Goal: Navigation & Orientation: Find specific page/section

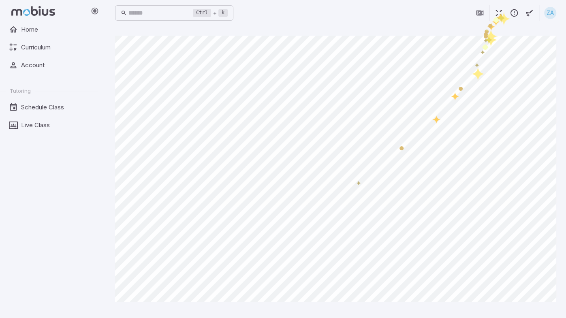
click at [497, 12] on icon "button" at bounding box center [498, 13] width 9 height 9
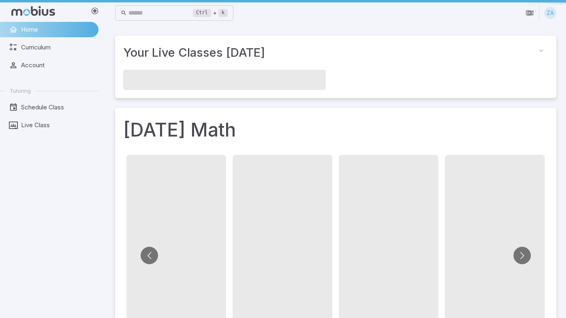
click at [297, 301] on span at bounding box center [283, 251] width 100 height 192
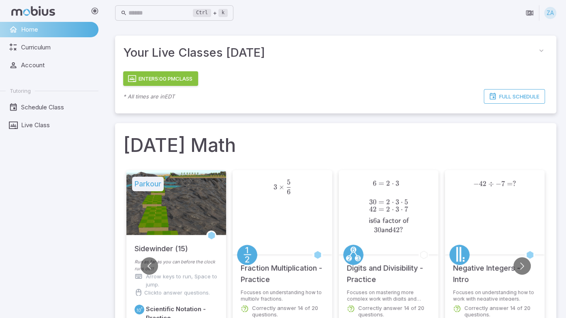
click at [195, 199] on div at bounding box center [176, 202] width 100 height 65
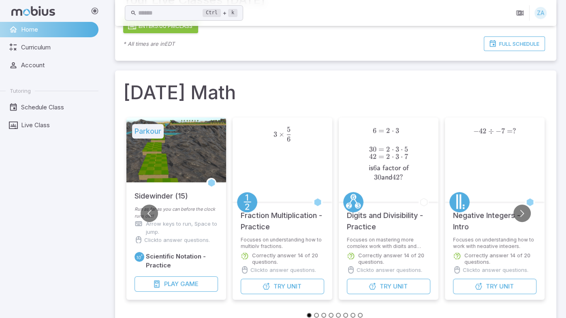
scroll to position [68, 0]
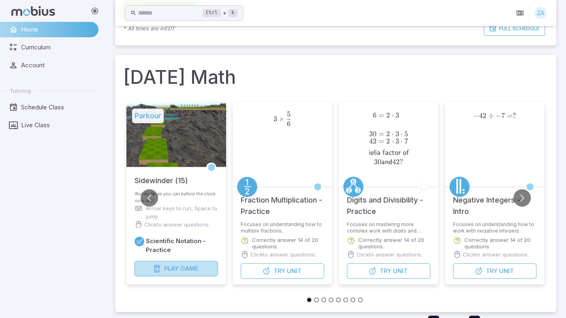
click at [173, 269] on span "Play" at bounding box center [171, 268] width 15 height 9
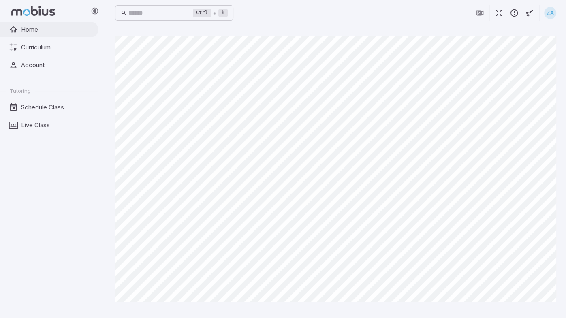
click at [23, 30] on span "Home" at bounding box center [57, 29] width 72 height 9
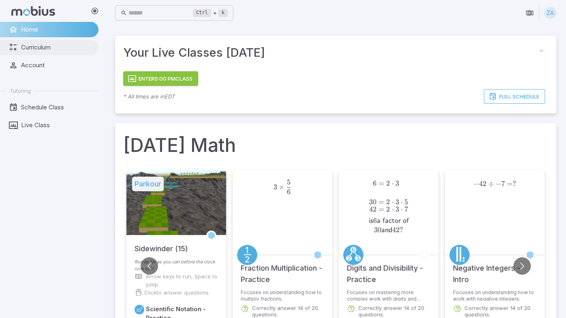
click at [36, 45] on span "Curriculum" at bounding box center [57, 47] width 72 height 9
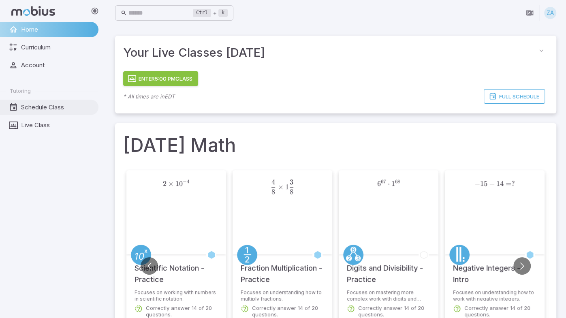
click at [43, 111] on span "Schedule Class" at bounding box center [57, 107] width 72 height 9
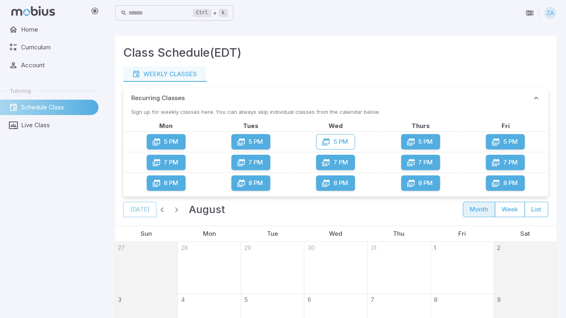
click at [43, 111] on span "Schedule Class" at bounding box center [57, 107] width 72 height 9
click at [41, 124] on span "Live Class" at bounding box center [57, 125] width 72 height 9
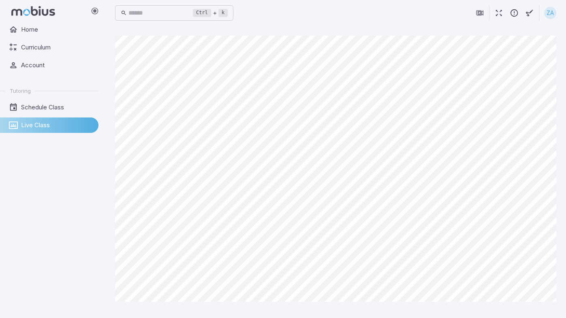
click at [497, 19] on button "button" at bounding box center [498, 12] width 15 height 15
click at [497, 17] on button "button" at bounding box center [498, 12] width 15 height 15
click at [496, 13] on icon "button" at bounding box center [498, 13] width 9 height 9
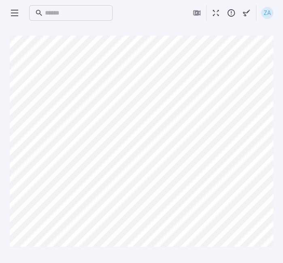
click at [216, 16] on icon "button" at bounding box center [216, 13] width 9 height 9
click at [219, 13] on icon "button" at bounding box center [216, 13] width 9 height 9
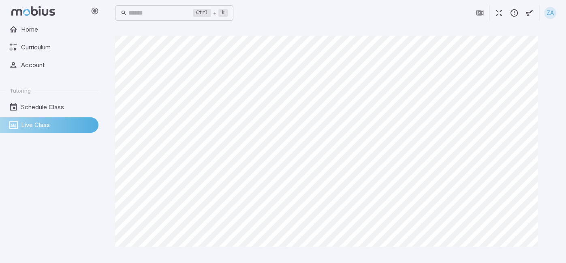
click at [498, 16] on icon "button" at bounding box center [498, 13] width 9 height 9
click at [500, 12] on icon "button" at bounding box center [498, 13] width 9 height 9
click at [494, 13] on button "button" at bounding box center [498, 12] width 15 height 15
